Goal: Task Accomplishment & Management: Use online tool/utility

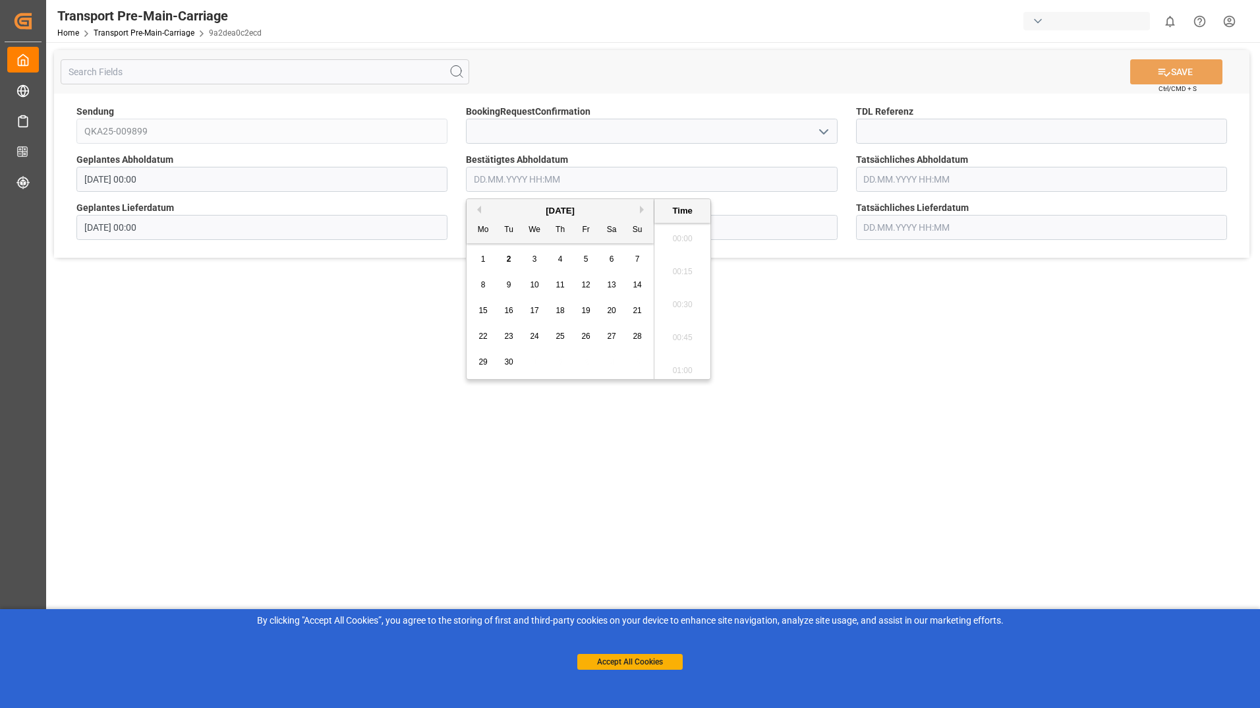
click at [610, 179] on input "text" at bounding box center [651, 179] width 371 height 25
click at [505, 279] on div "9" at bounding box center [509, 285] width 16 height 16
type input "[DATE] 00:00"
click at [1177, 74] on button "SAVE" at bounding box center [1176, 71] width 92 height 25
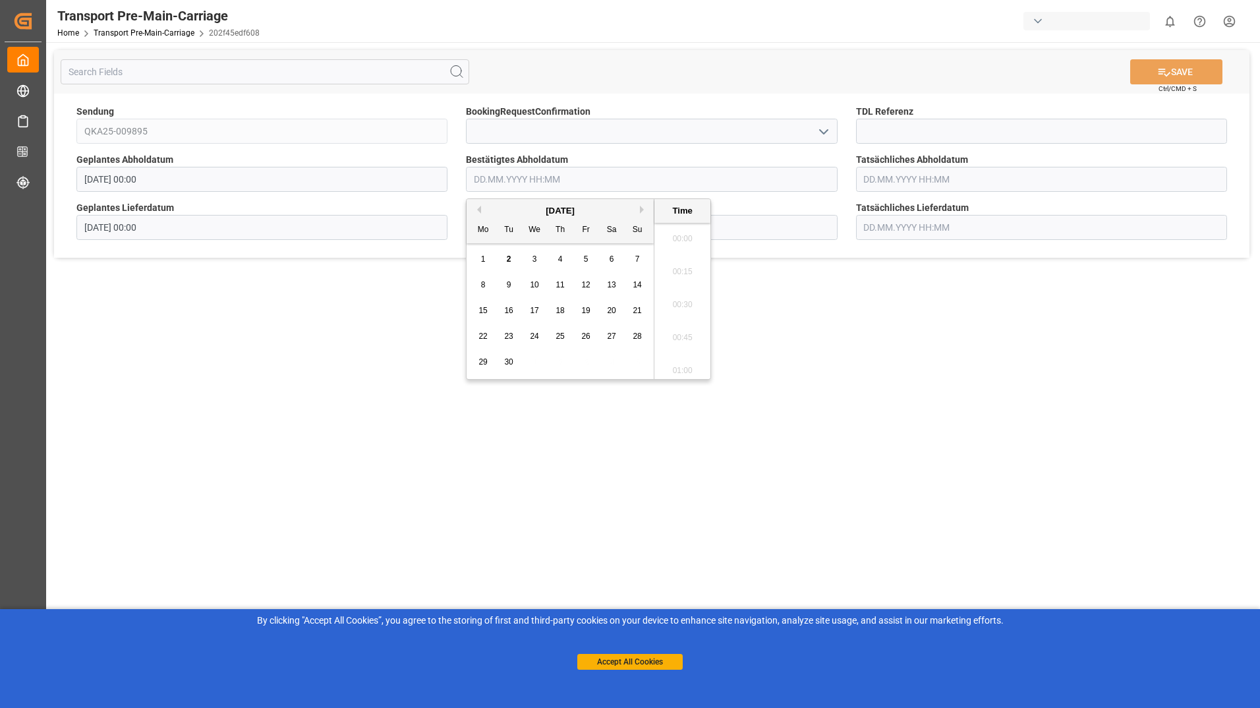
click at [614, 187] on input "text" at bounding box center [651, 179] width 371 height 25
click at [503, 290] on div "9" at bounding box center [509, 285] width 16 height 16
type input "[DATE] 00:00"
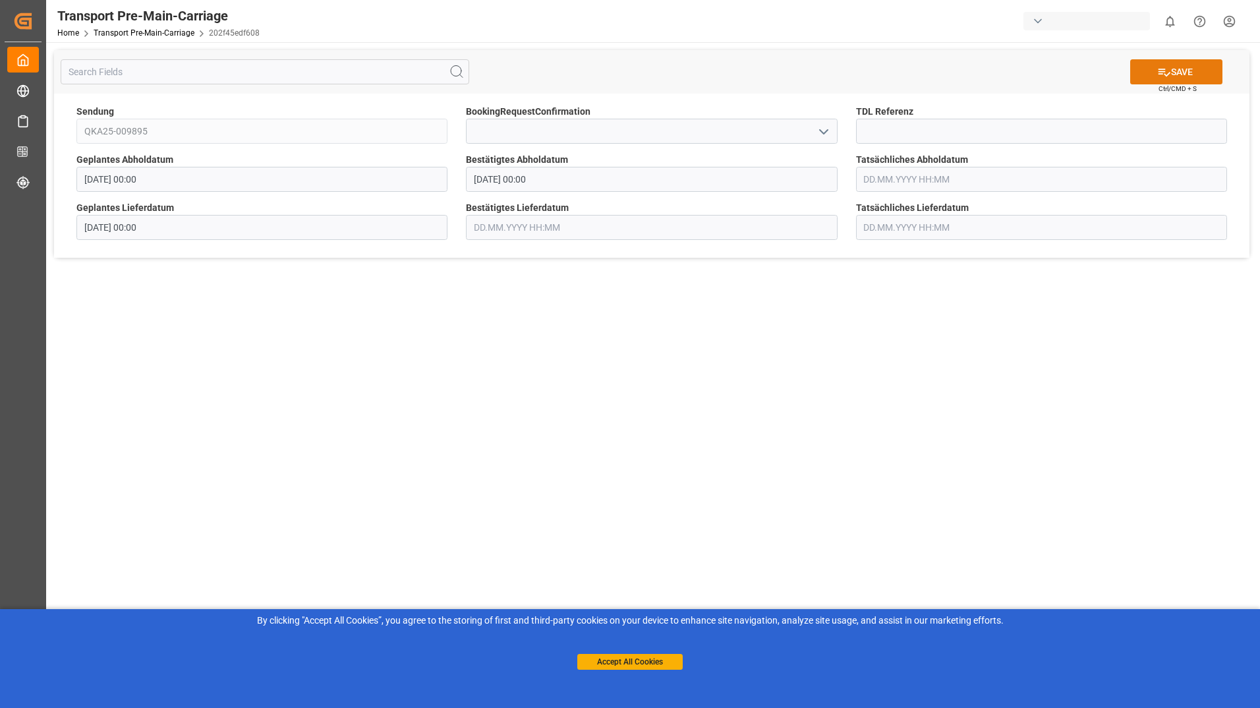
click at [1178, 72] on button "SAVE" at bounding box center [1176, 71] width 92 height 25
